Goal: Understand site structure: Grasp the organization and layout of the website

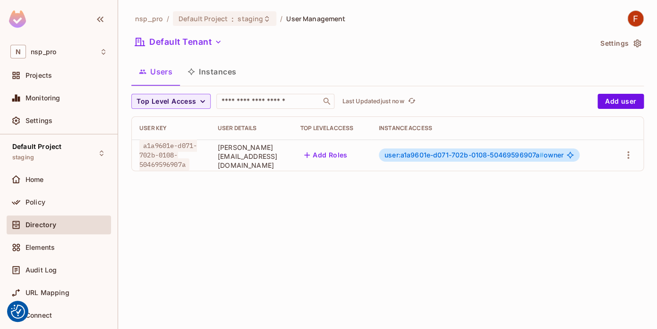
click at [535, 154] on span "user:a1a9601e-d071-702b-0108-50469596907a #" at bounding box center [463, 155] width 159 height 8
click at [50, 204] on div "Policy" at bounding box center [66, 203] width 82 height 8
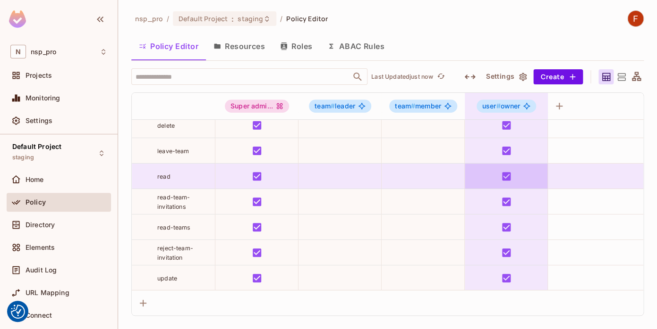
scroll to position [2825, 0]
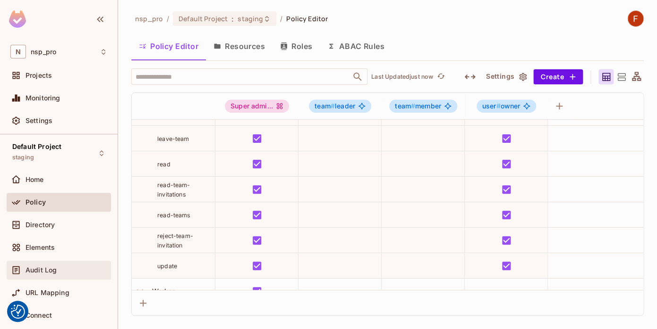
click at [32, 263] on div "Audit Log" at bounding box center [59, 270] width 104 height 19
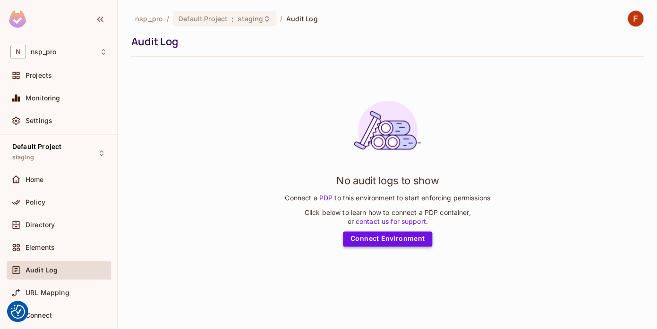
click at [400, 242] on link "Connect Environment" at bounding box center [388, 239] width 90 height 15
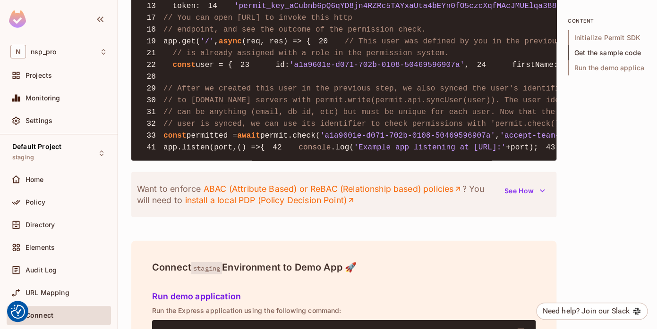
scroll to position [711, 0]
